Goal: Book appointment/travel/reservation

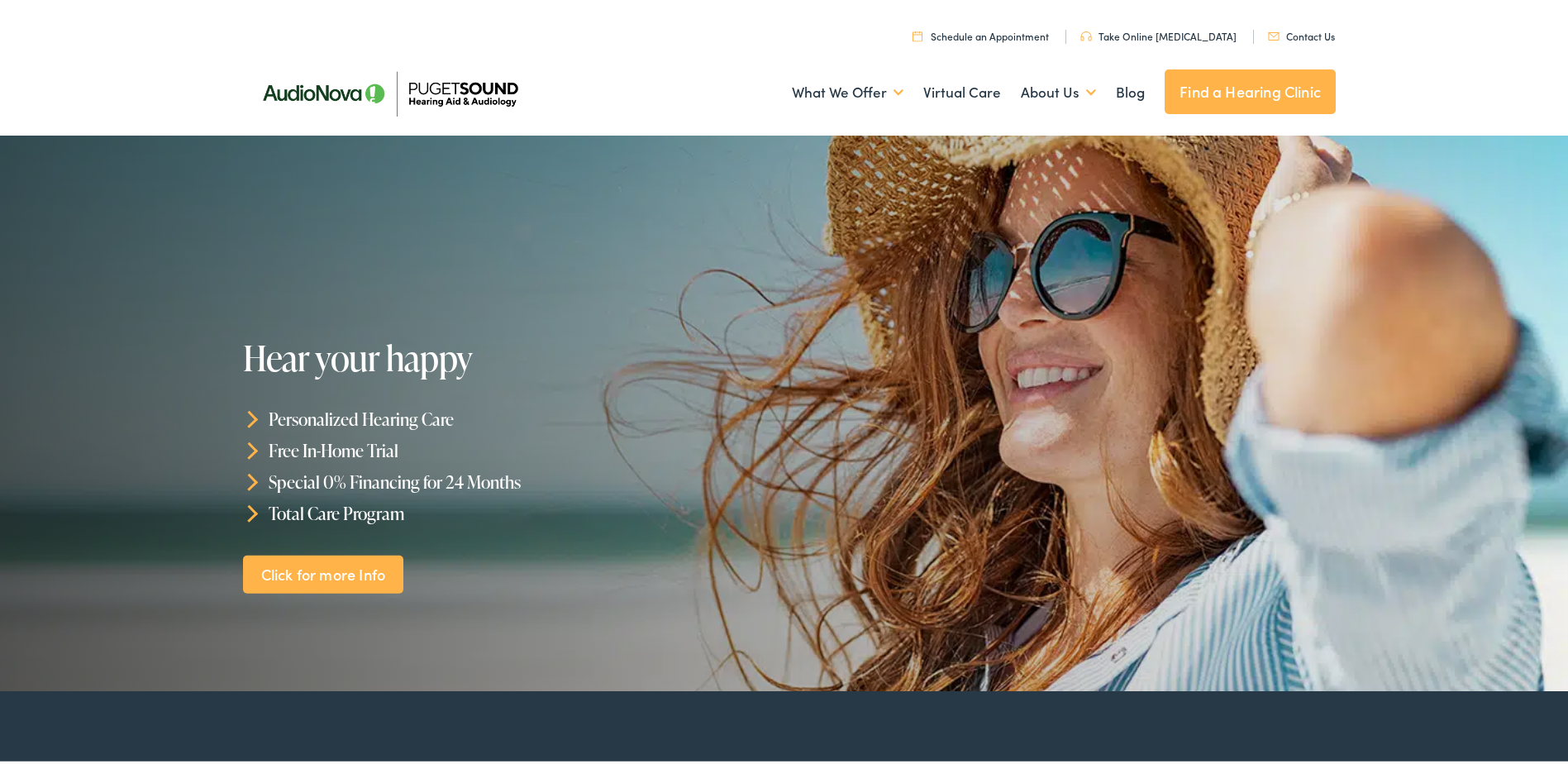
click at [1257, 93] on link "Find a Hearing Clinic" at bounding box center [1250, 89] width 171 height 44
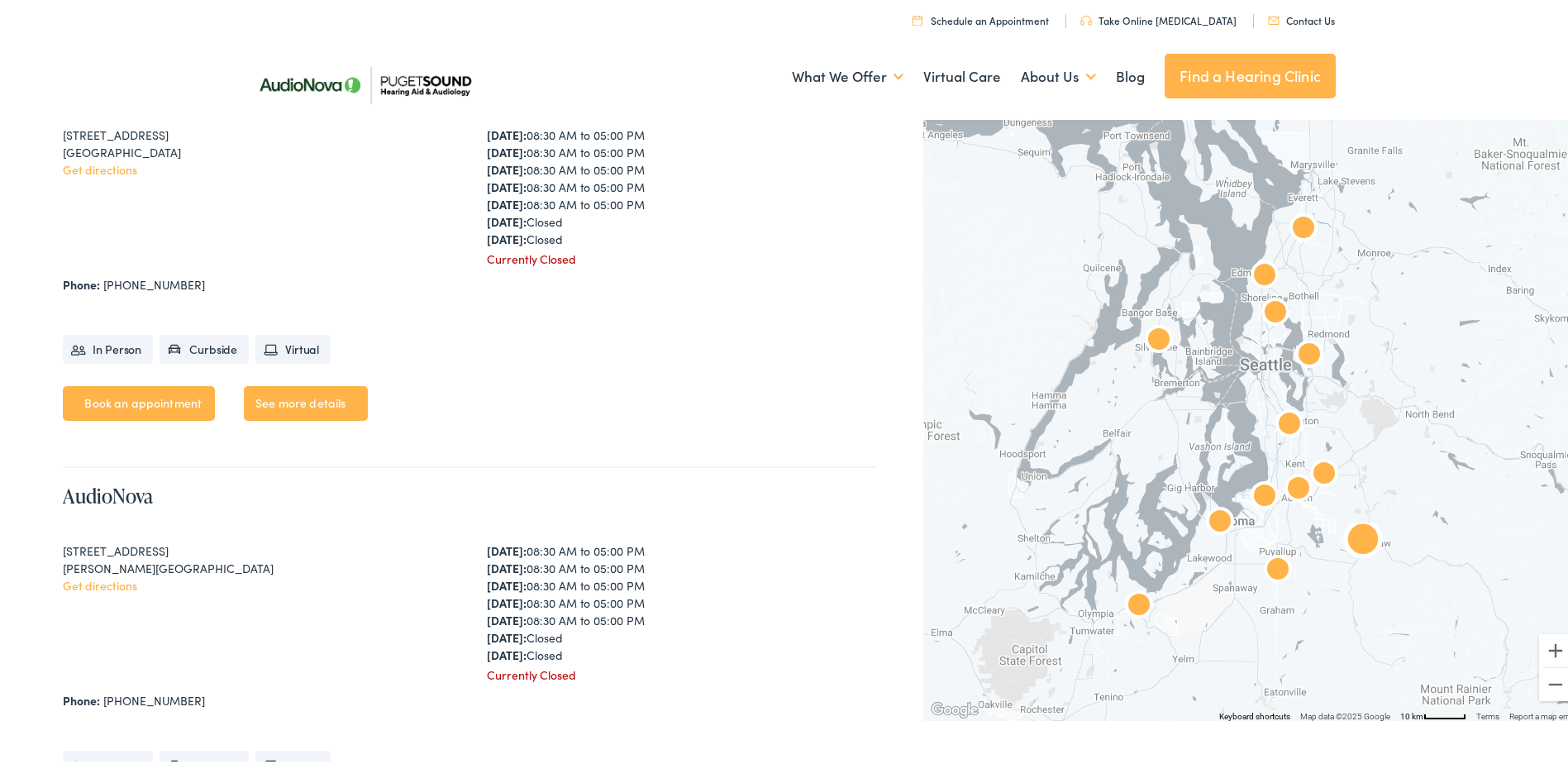
scroll to position [910, 0]
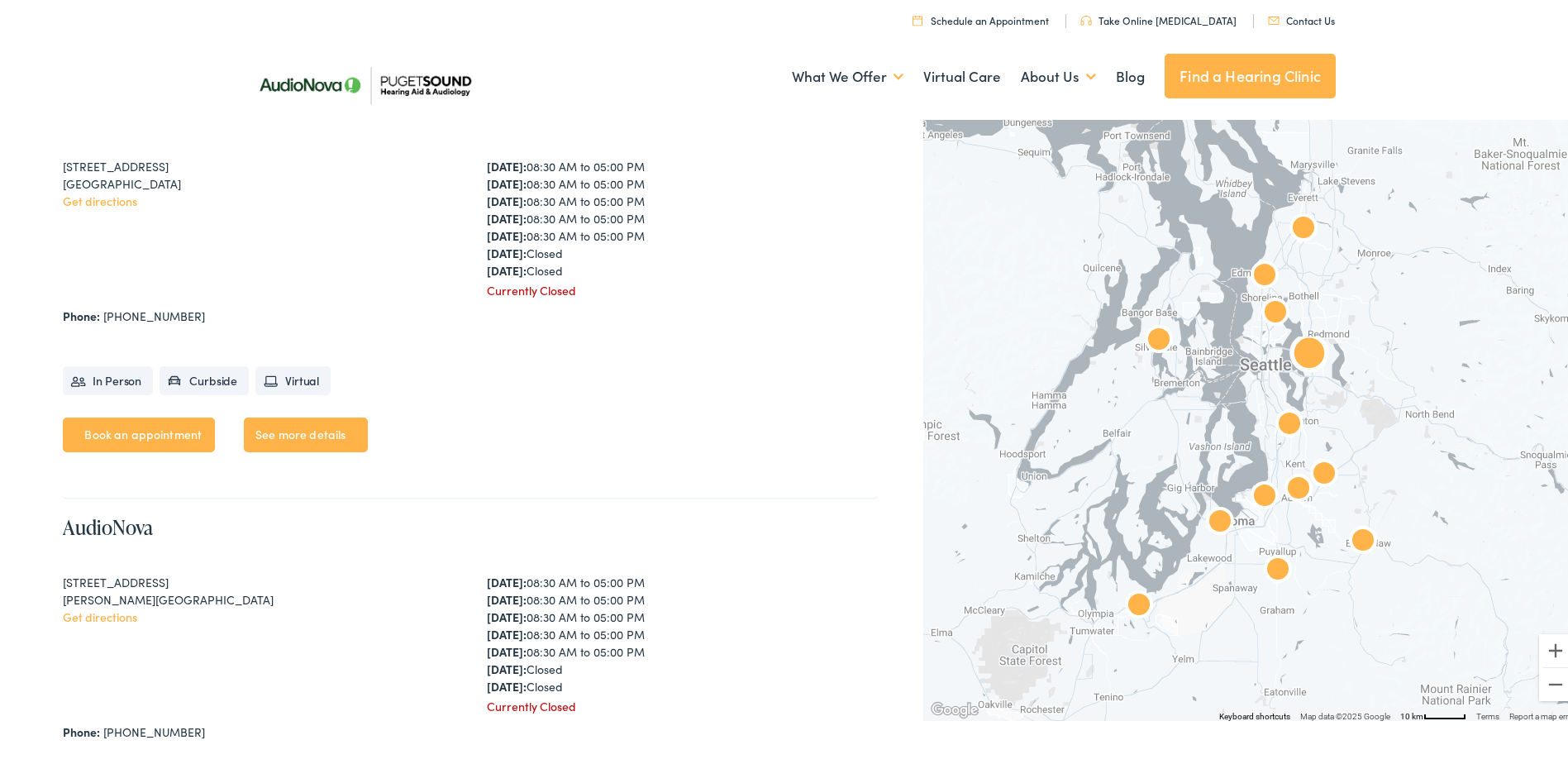
click at [80, 201] on link "Get directions" at bounding box center [100, 197] width 74 height 16
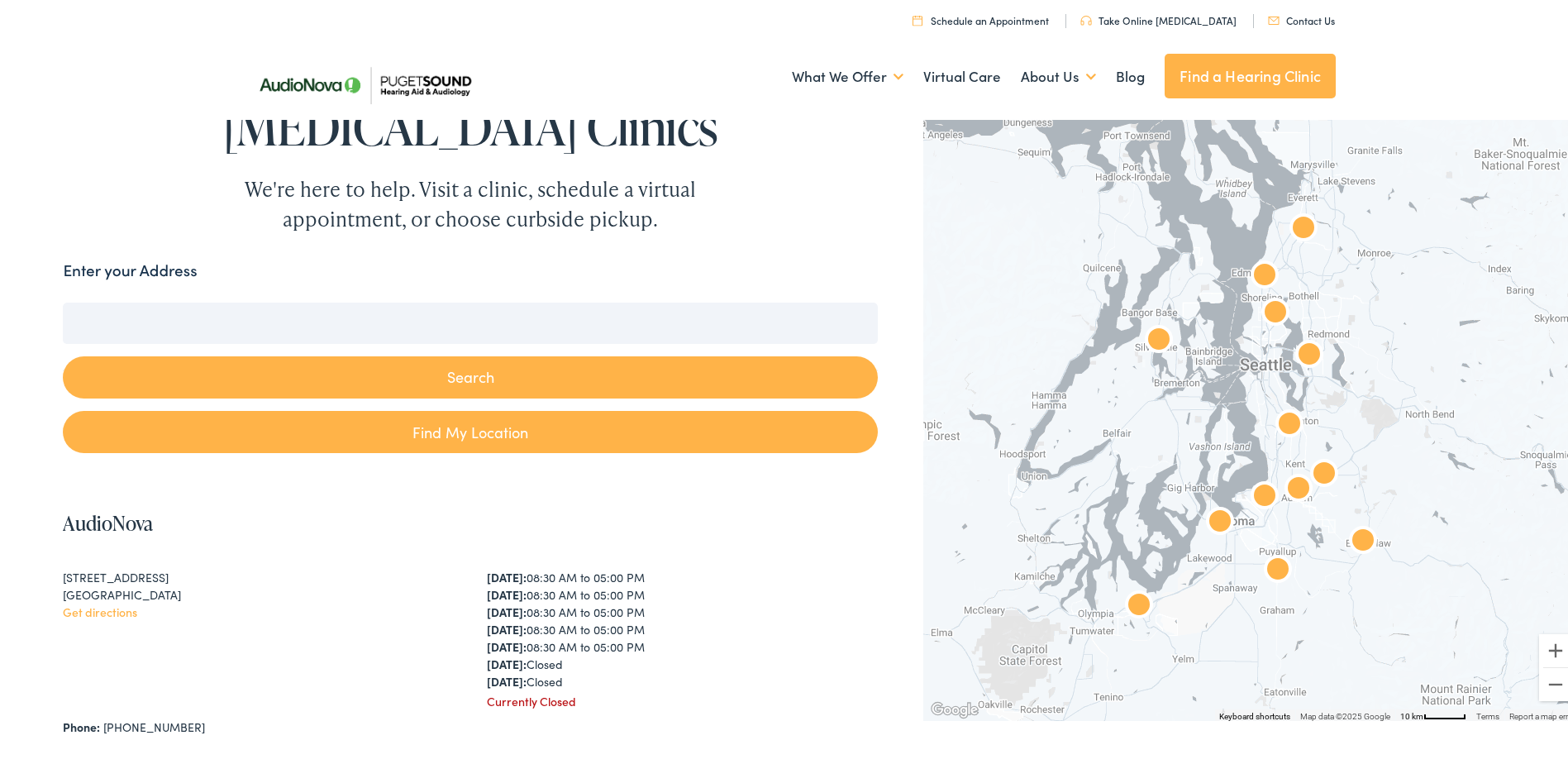
scroll to position [0, 0]
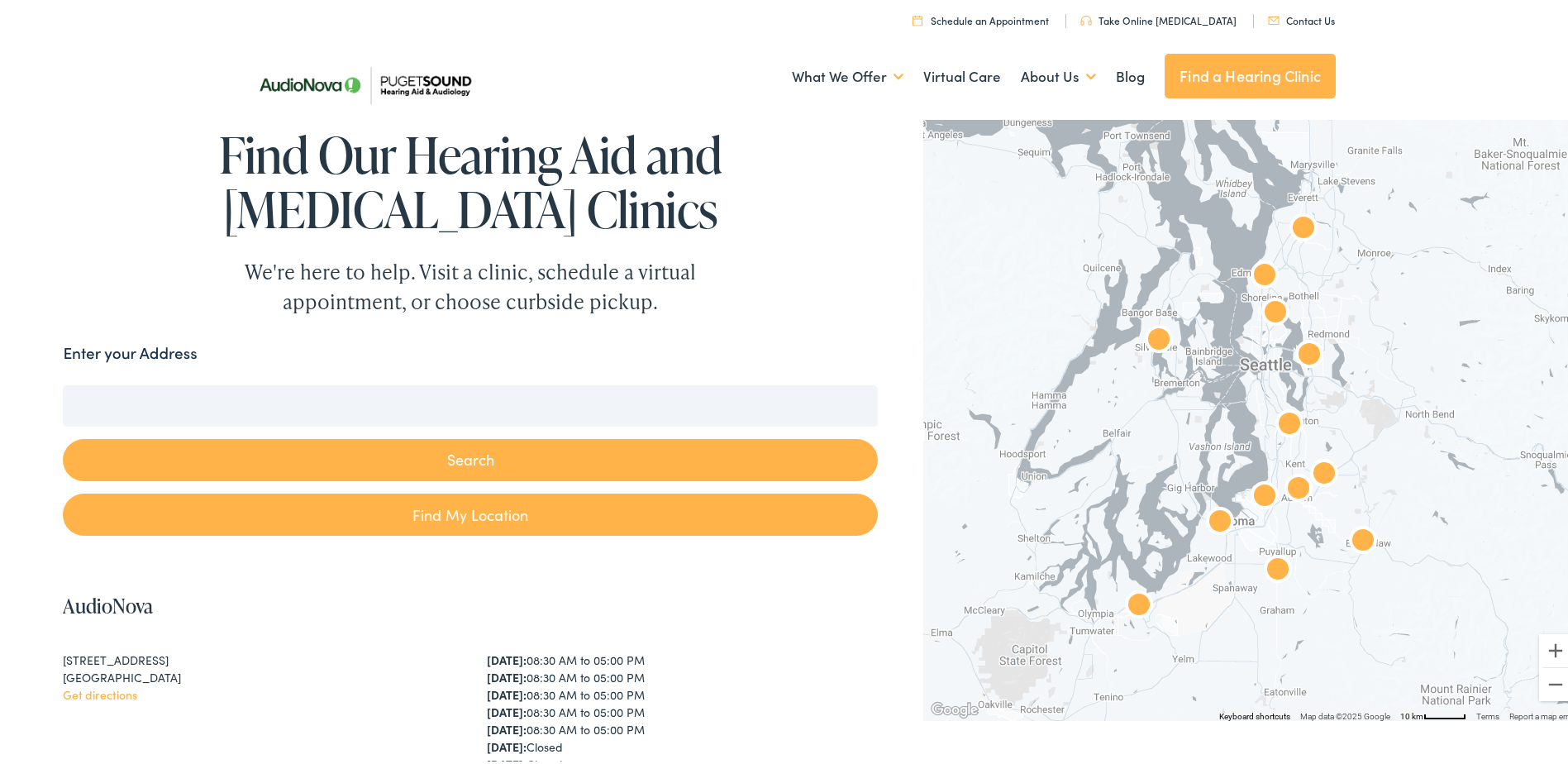
click at [306, 80] on img at bounding box center [364, 82] width 239 height 84
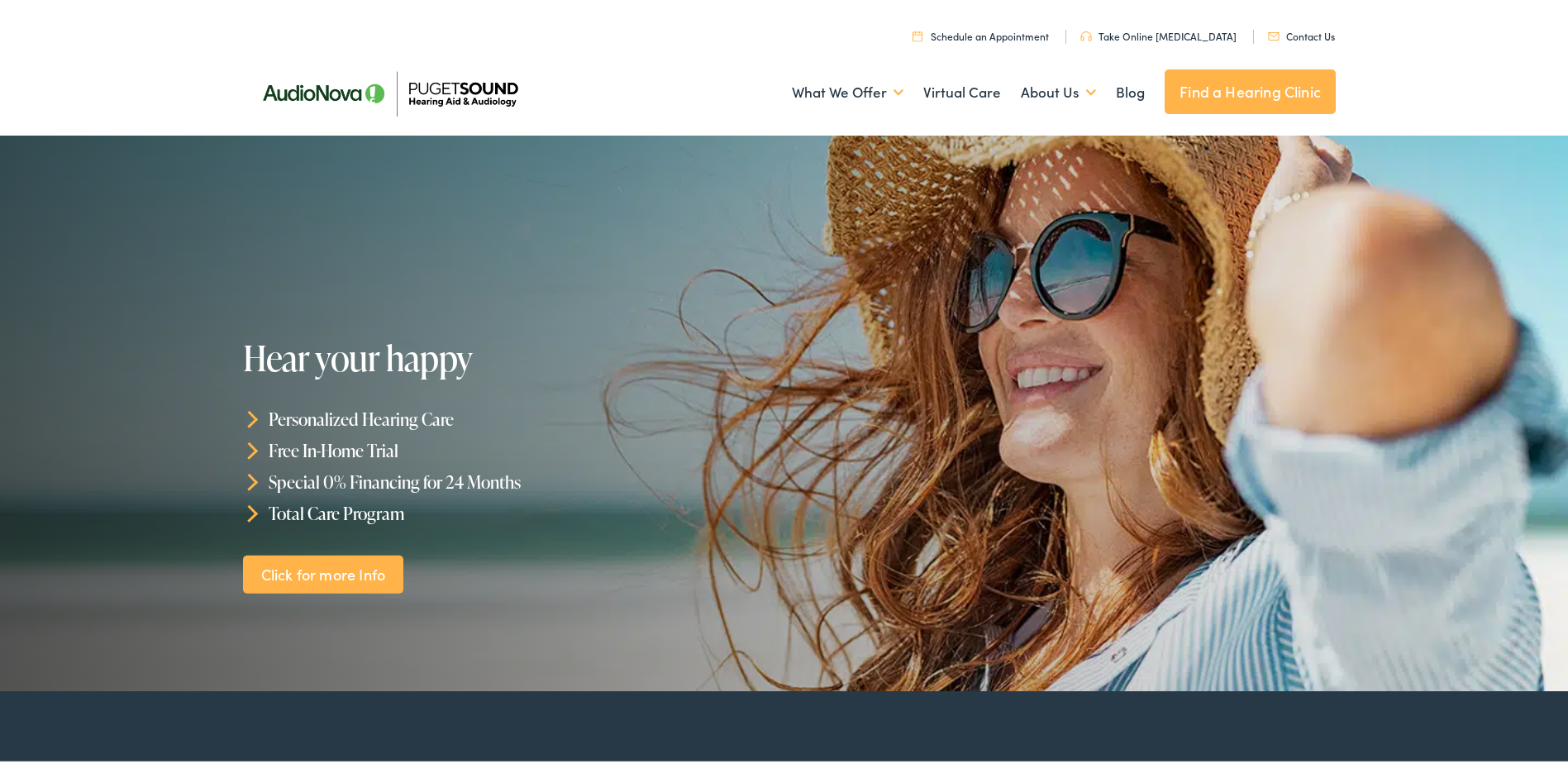
click at [993, 31] on link "Schedule an Appointment" at bounding box center [981, 32] width 136 height 14
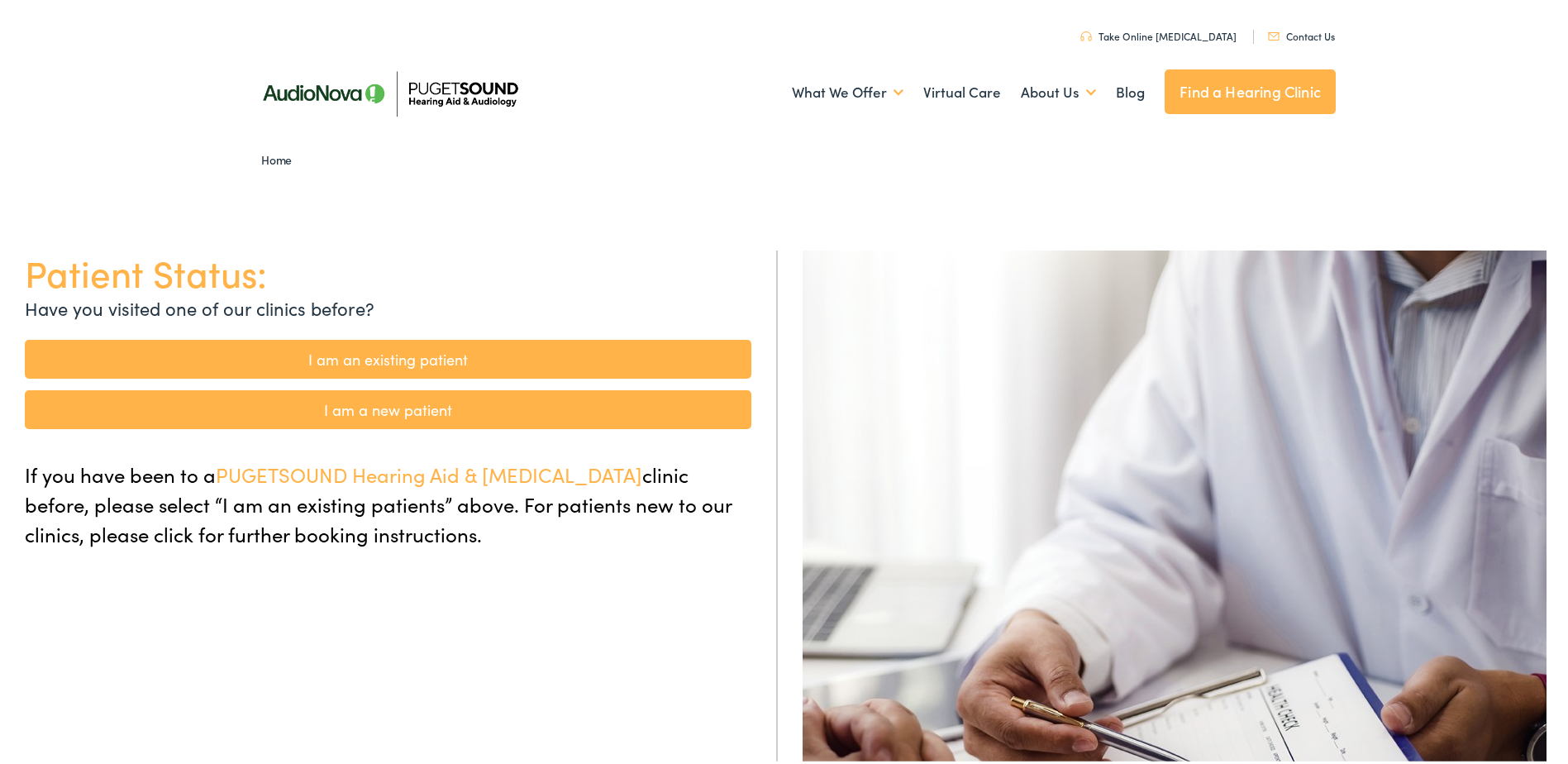
scroll to position [83, 0]
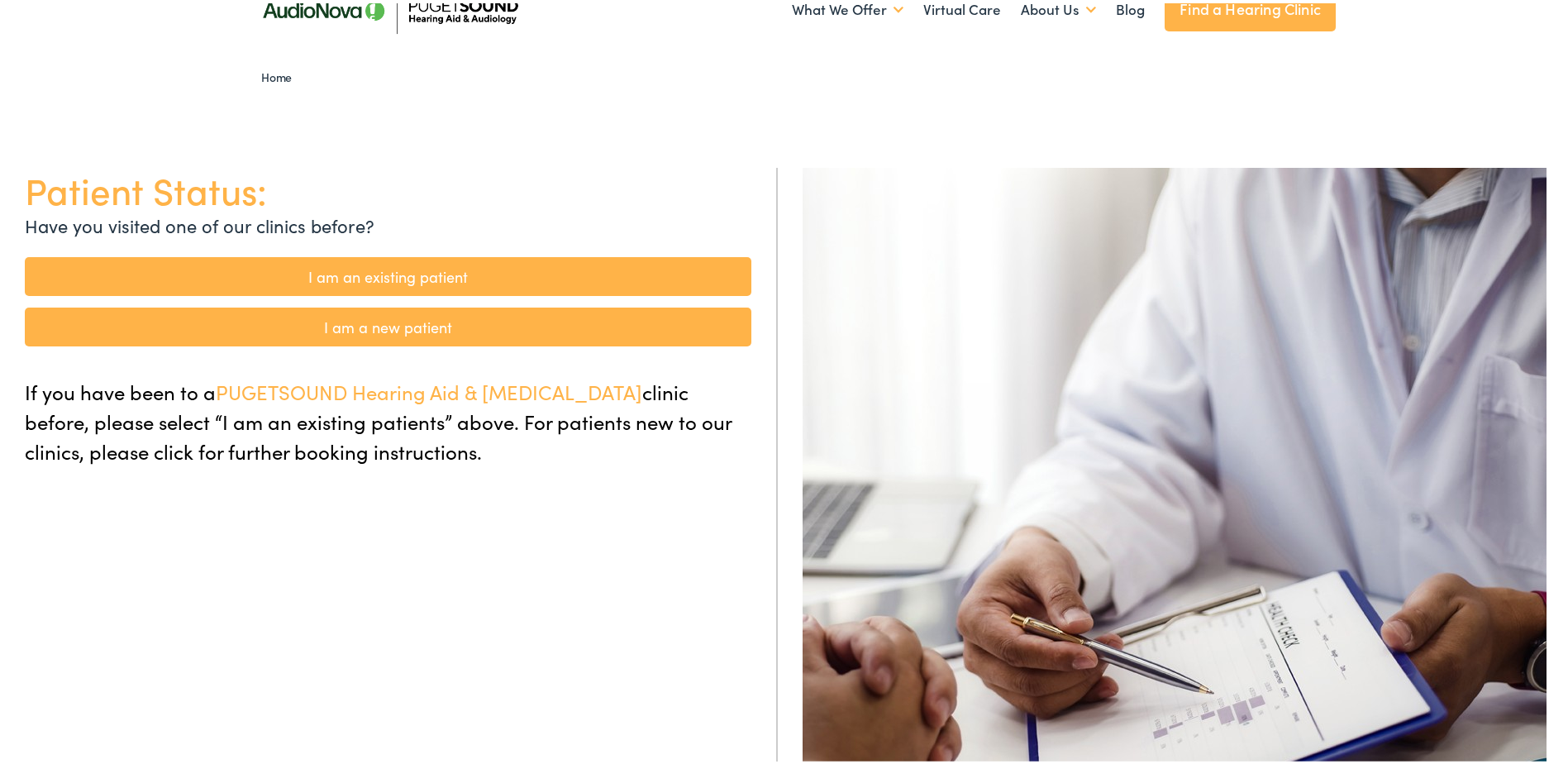
click at [400, 321] on link "I am a new patient" at bounding box center [388, 324] width 727 height 39
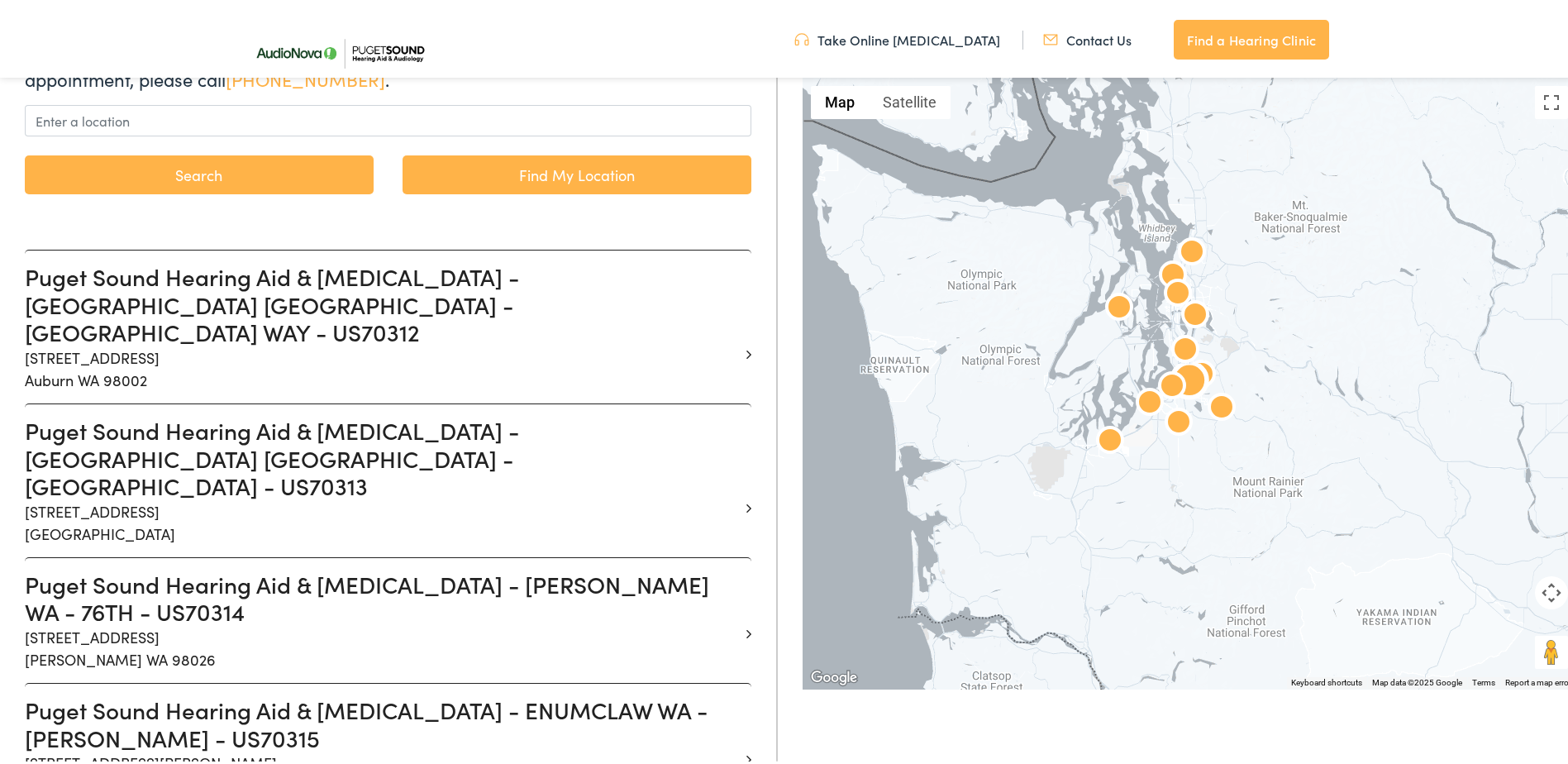
scroll to position [331, 0]
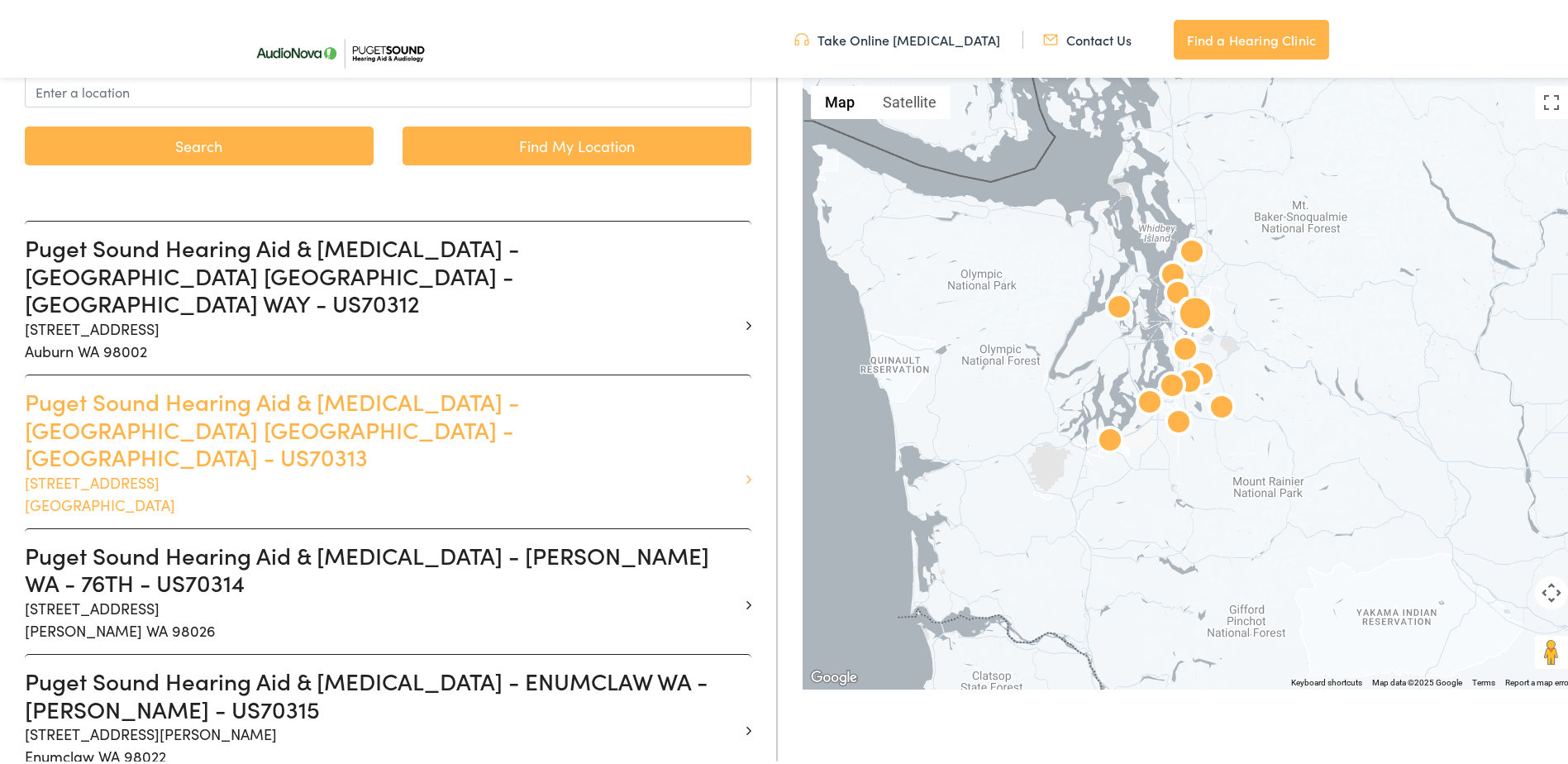
click at [277, 385] on h3 "Puget Sound Hearing Aid & Audiology - BELLEVUE WA - 116TH AVE - US70313" at bounding box center [382, 426] width 714 height 84
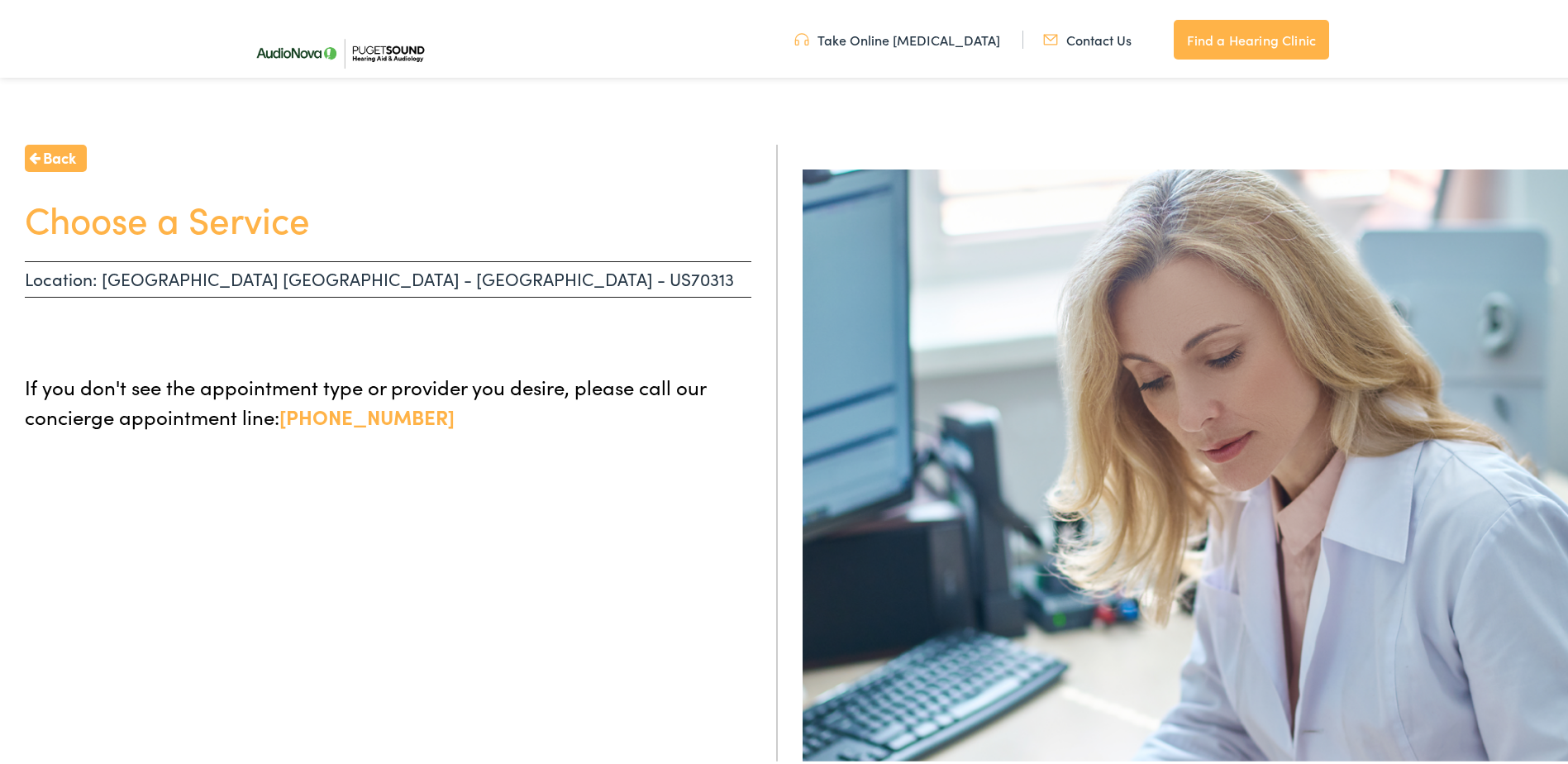
scroll to position [14, 0]
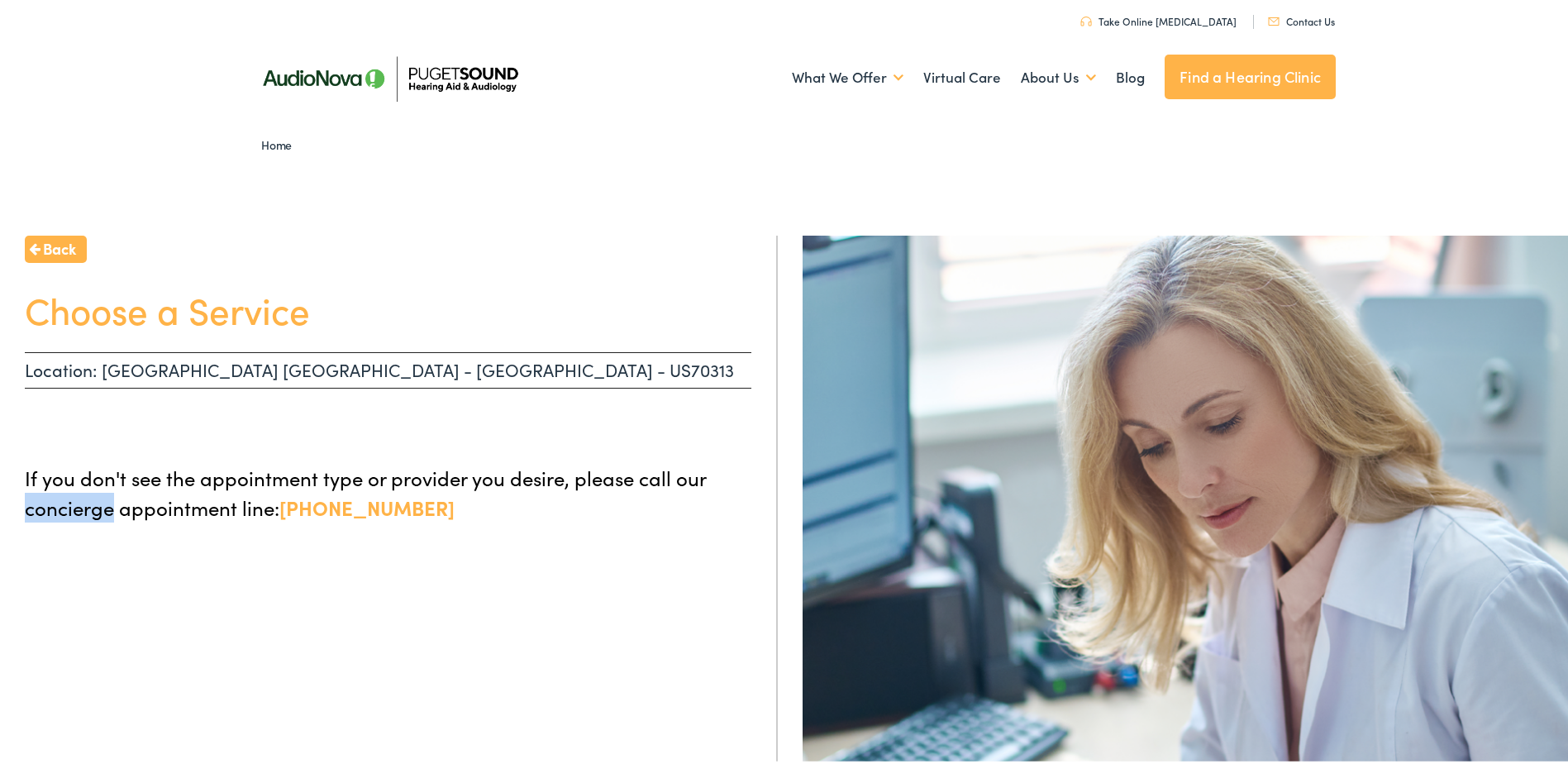
drag, startPoint x: 111, startPoint y: 507, endPoint x: 23, endPoint y: 504, distance: 88.1
click at [23, 504] on div "Back Choose a Service Location: BELLEVUE WA - 116TH AVE - US70313 If you don't …" at bounding box center [389, 615] width 778 height 764
drag, startPoint x: 23, startPoint y: 504, endPoint x: 67, endPoint y: 509, distance: 44.3
click at [434, 80] on img at bounding box center [389, 75] width 290 height 102
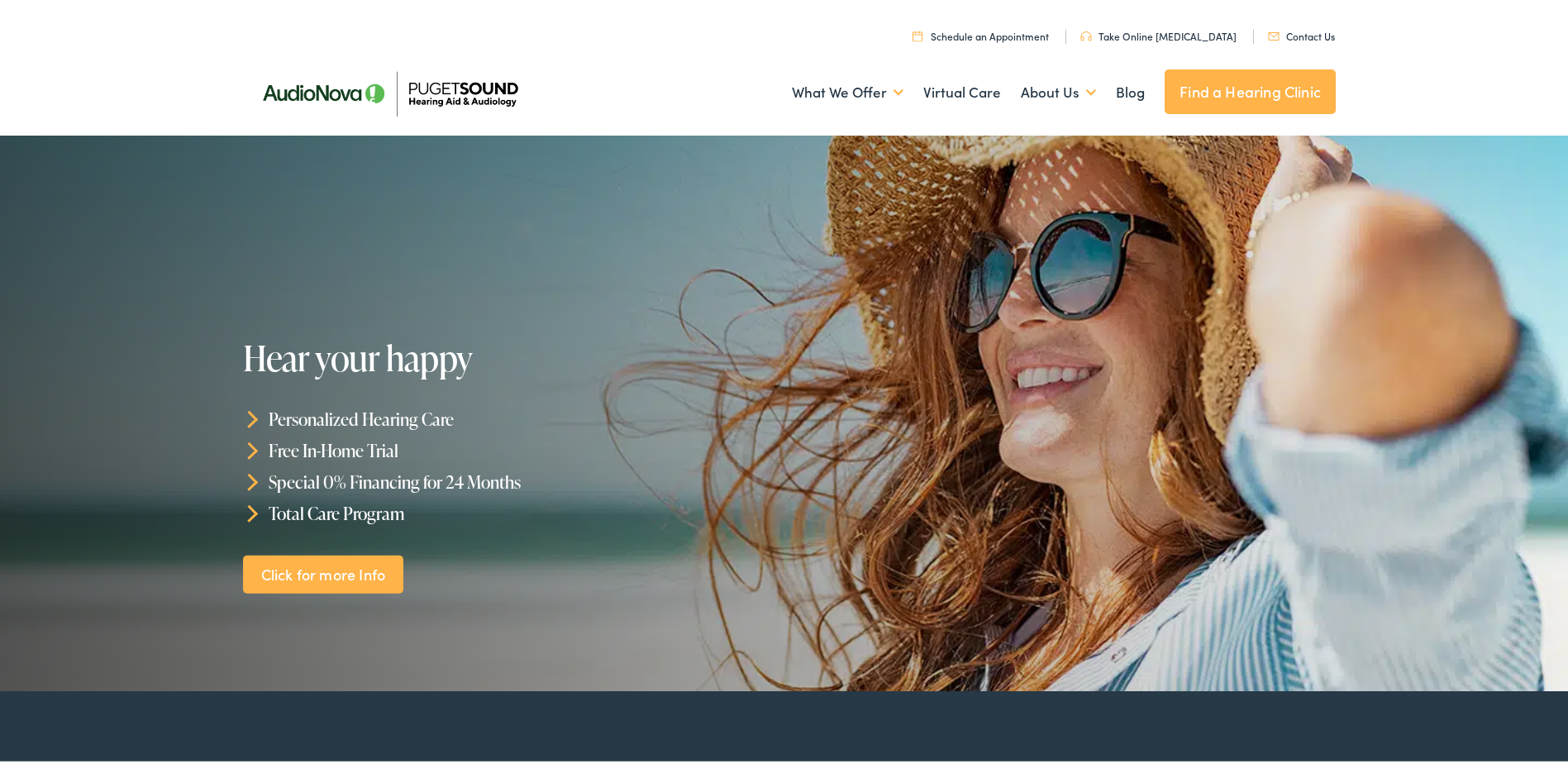
click at [447, 85] on img at bounding box center [389, 90] width 290 height 102
click at [311, 85] on img at bounding box center [389, 90] width 290 height 102
click at [1202, 87] on link "Find a Hearing Clinic" at bounding box center [1250, 89] width 171 height 44
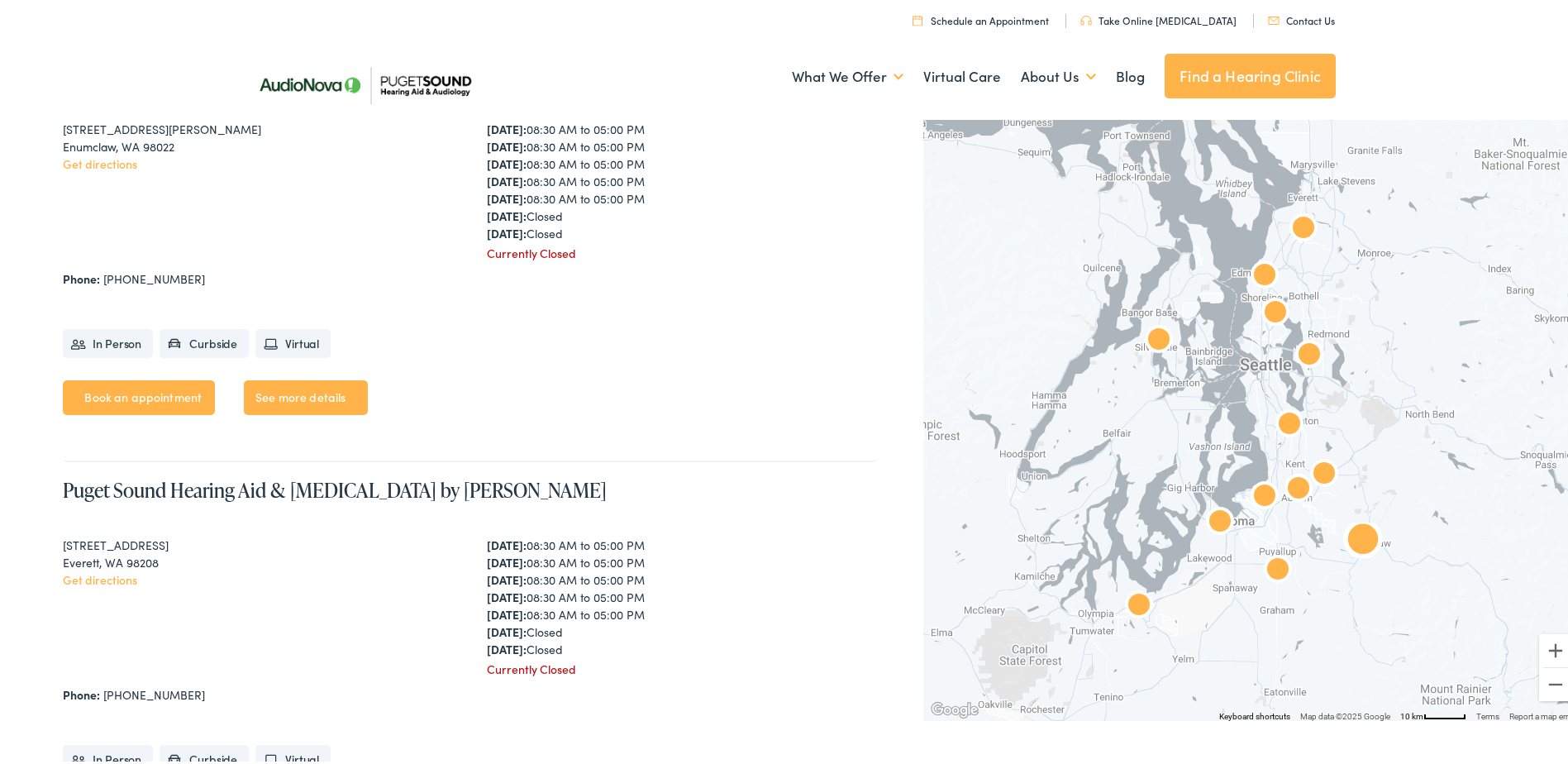
scroll to position [1820, 0]
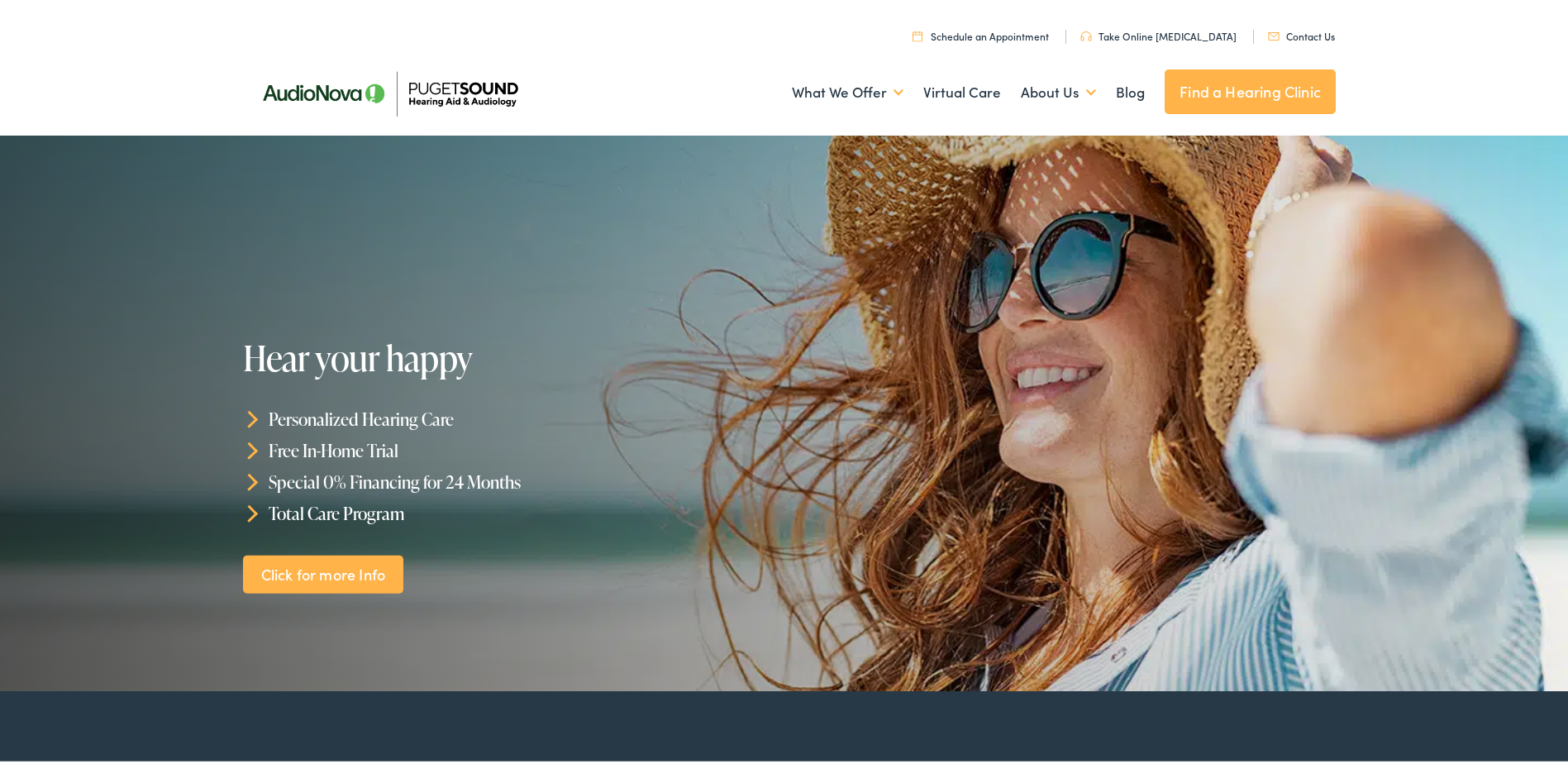
click at [1239, 89] on link "Find a Hearing Clinic" at bounding box center [1250, 89] width 171 height 44
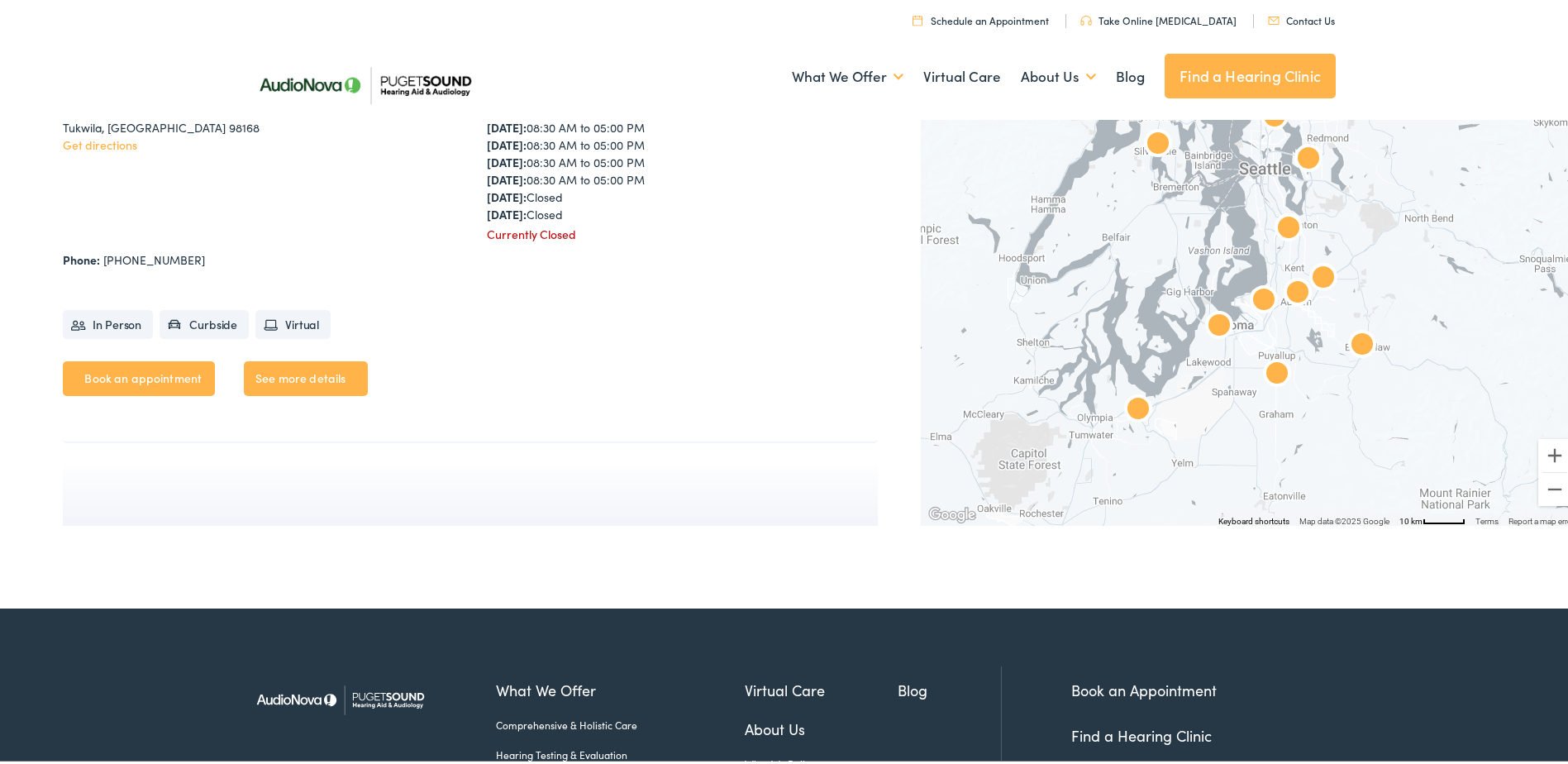
scroll to position [5542, 0]
